Goal: Information Seeking & Learning: Learn about a topic

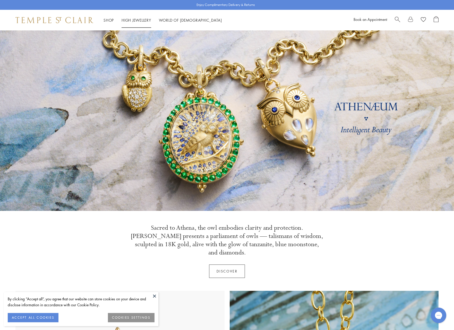
click at [138, 20] on link "High Jewellery High Jewellery" at bounding box center [137, 20] width 30 height 5
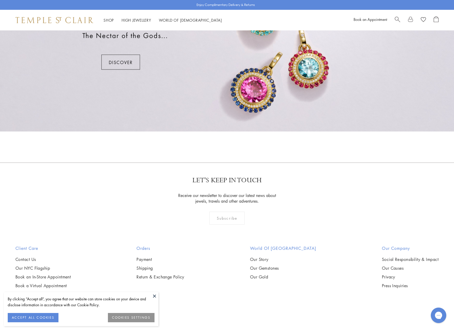
scroll to position [469, 0]
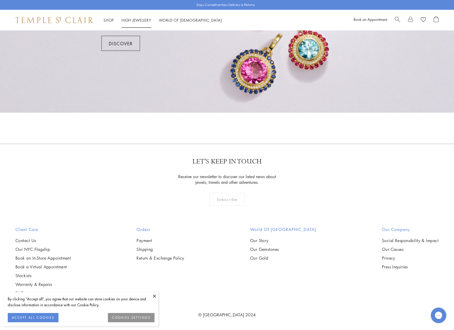
click at [137, 21] on link "High Jewellery High Jewellery" at bounding box center [137, 20] width 30 height 5
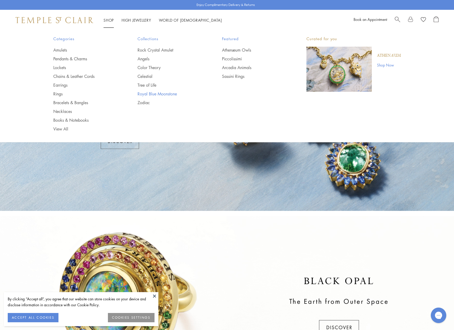
click at [151, 92] on link "Royal Blue Moonstone" at bounding box center [170, 94] width 64 height 6
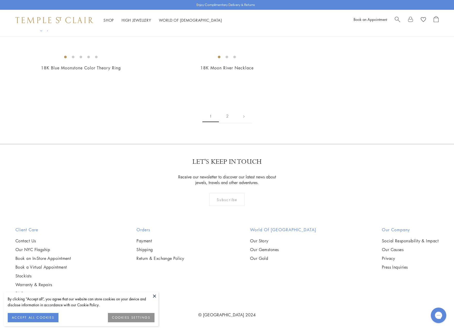
scroll to position [2958, 0]
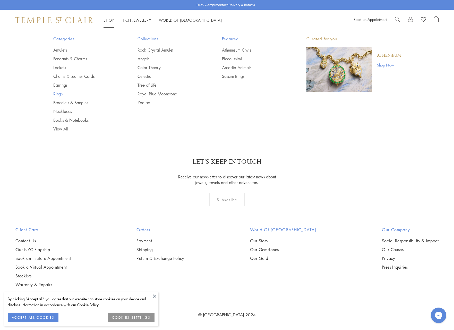
click at [62, 94] on link "Rings" at bounding box center [85, 94] width 64 height 6
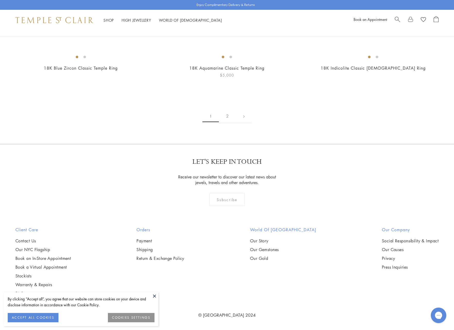
scroll to position [2702, 0]
click at [228, 123] on link "2" at bounding box center [227, 116] width 17 height 14
click at [228, 123] on link "1" at bounding box center [227, 116] width 17 height 14
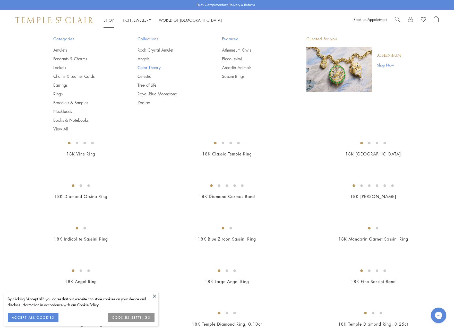
click at [142, 68] on link "Color Theory" at bounding box center [170, 68] width 64 height 6
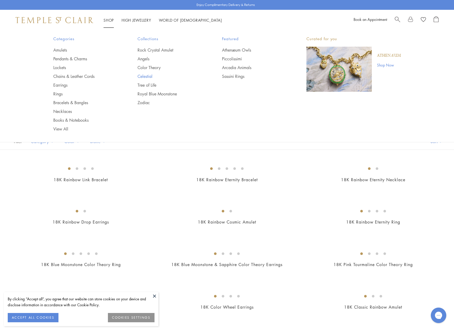
click at [145, 76] on link "Celestial" at bounding box center [170, 76] width 64 height 6
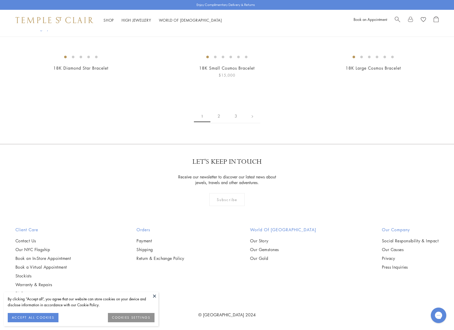
scroll to position [2910, 0]
click at [219, 123] on link "2" at bounding box center [219, 116] width 17 height 14
click at [245, 123] on link "3" at bounding box center [244, 116] width 17 height 14
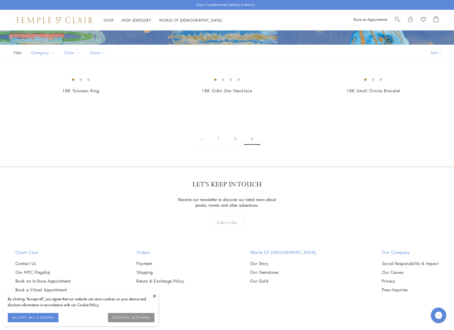
scroll to position [142, 0]
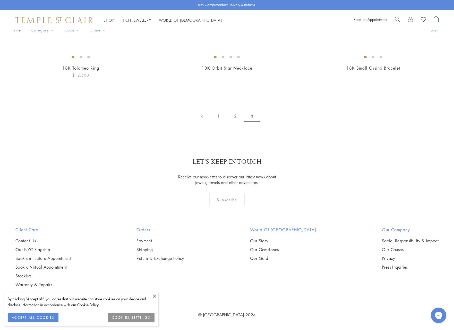
click at [0, 0] on img at bounding box center [0, 0] width 0 height 0
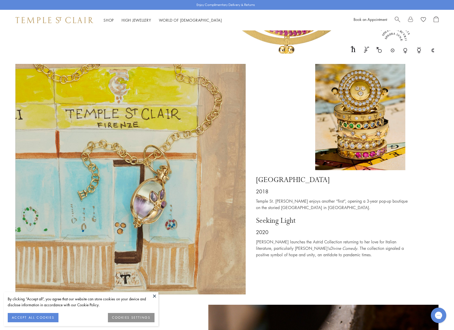
scroll to position [2740, 0]
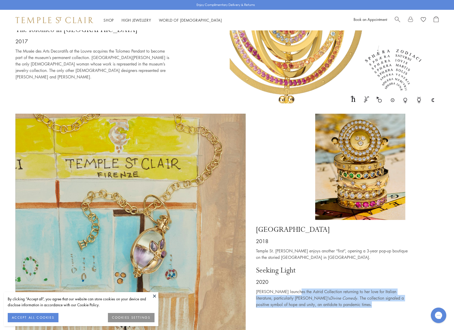
drag, startPoint x: 294, startPoint y: 272, endPoint x: 335, endPoint y: 284, distance: 42.9
click at [335, 288] on p "[PERSON_NAME] launches the Astrid Collection returning to her love for Italian …" at bounding box center [333, 297] width 155 height 19
copy p "[PERSON_NAME] Collection returning to her love for Italian literature, particul…"
